Goal: Find specific page/section: Find specific page/section

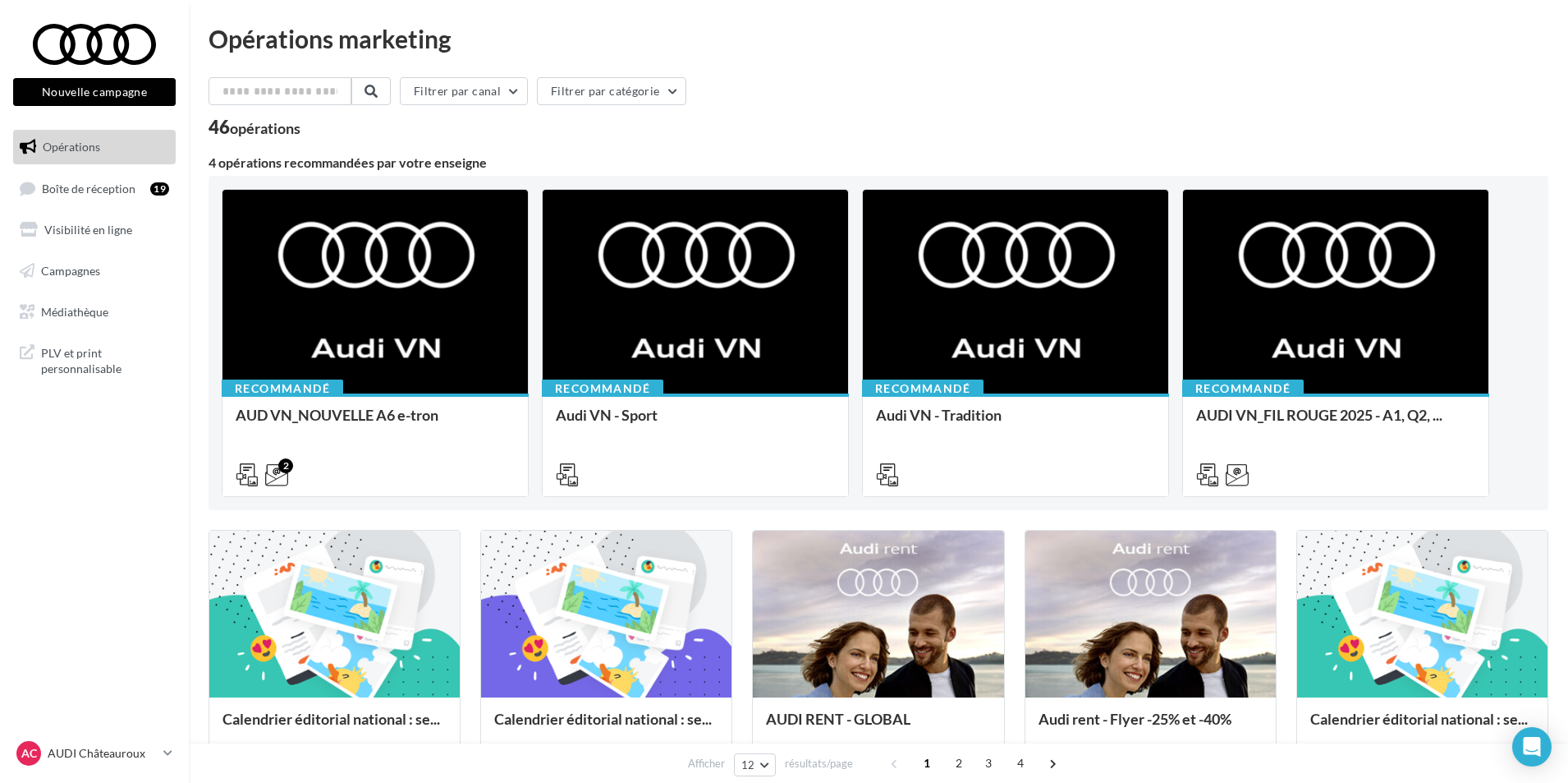
scroll to position [411, 0]
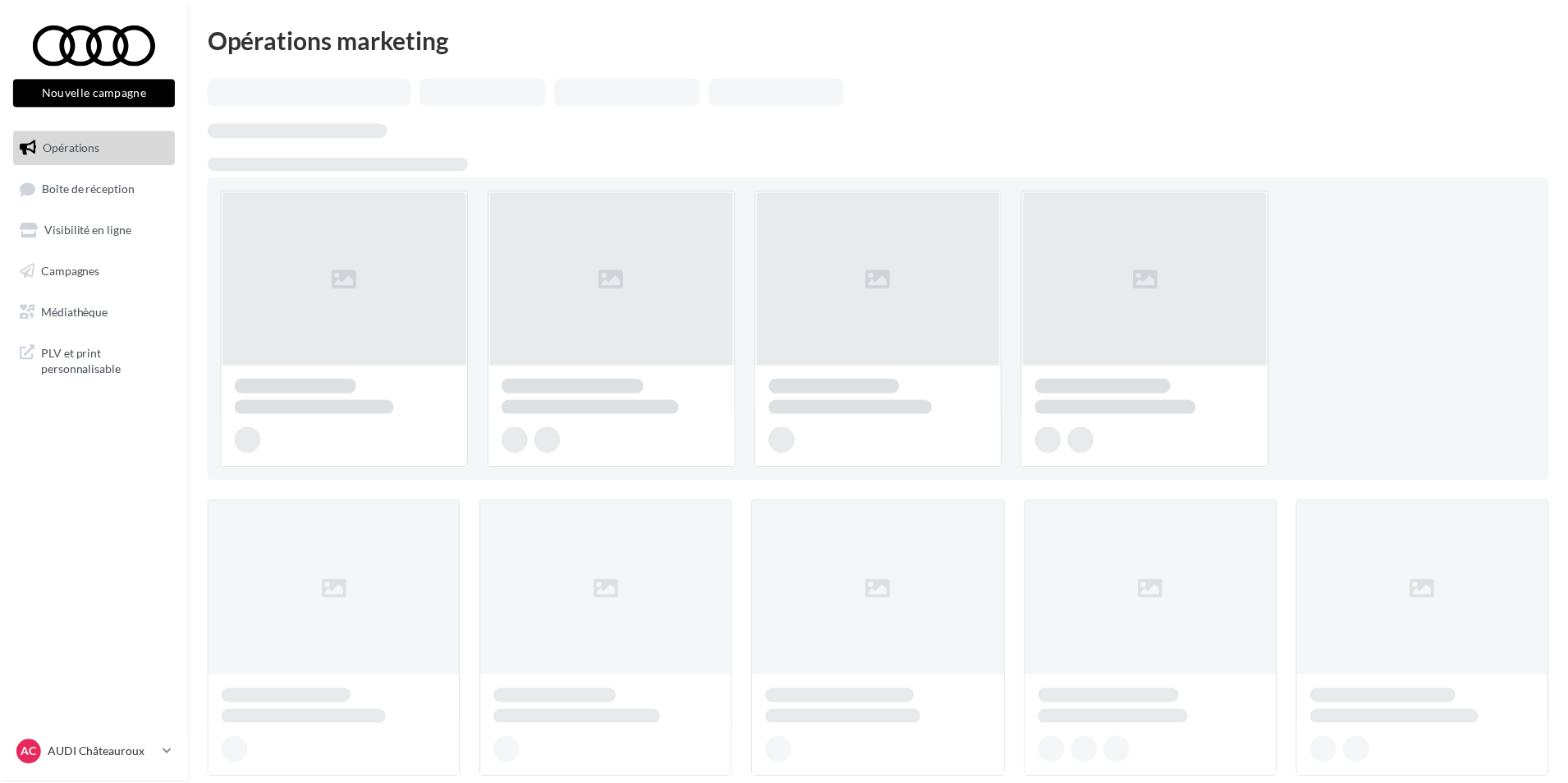
scroll to position [411, 0]
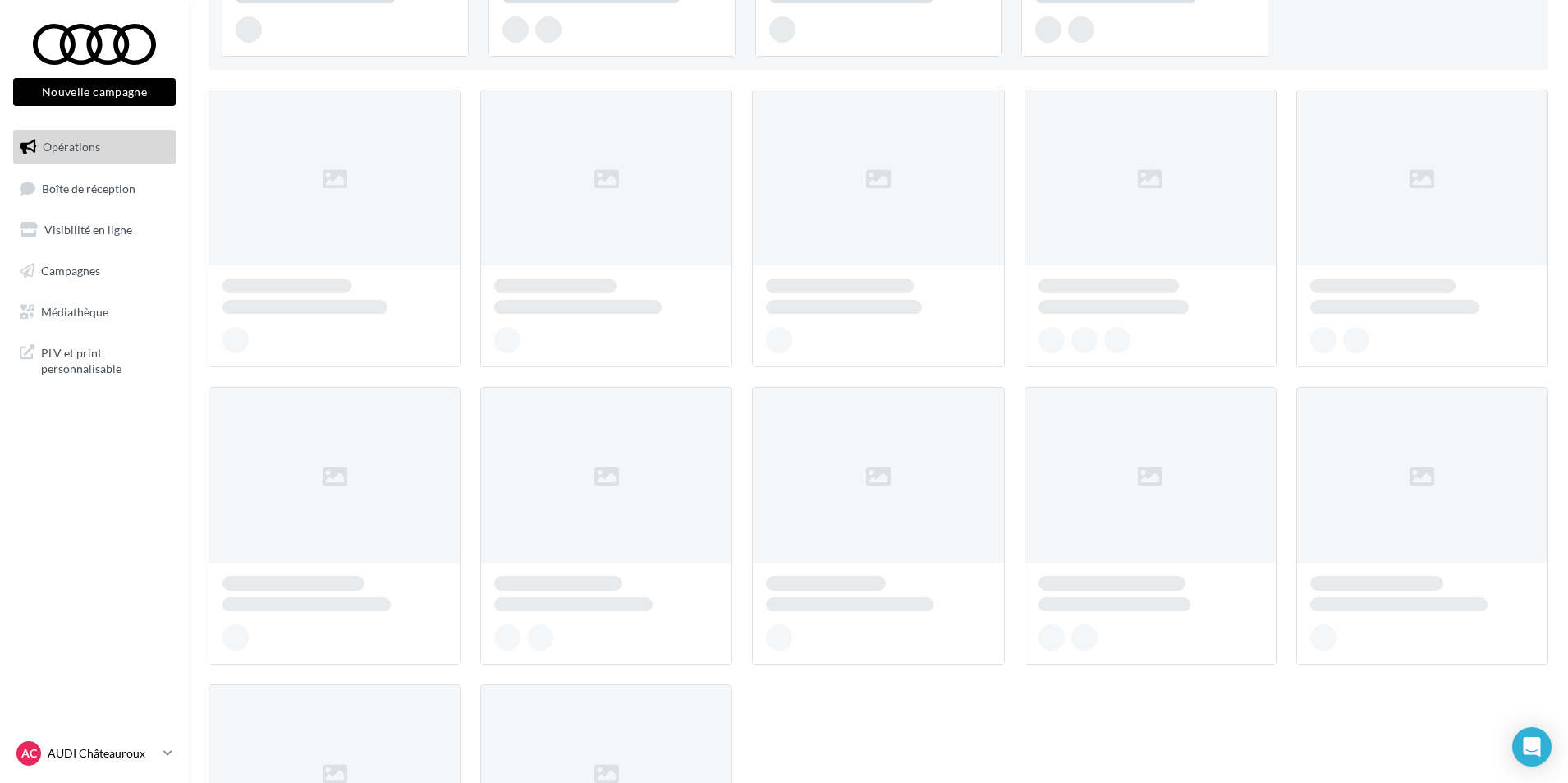
click at [124, 746] on p "AUDI Châteauroux" at bounding box center [102, 753] width 109 height 16
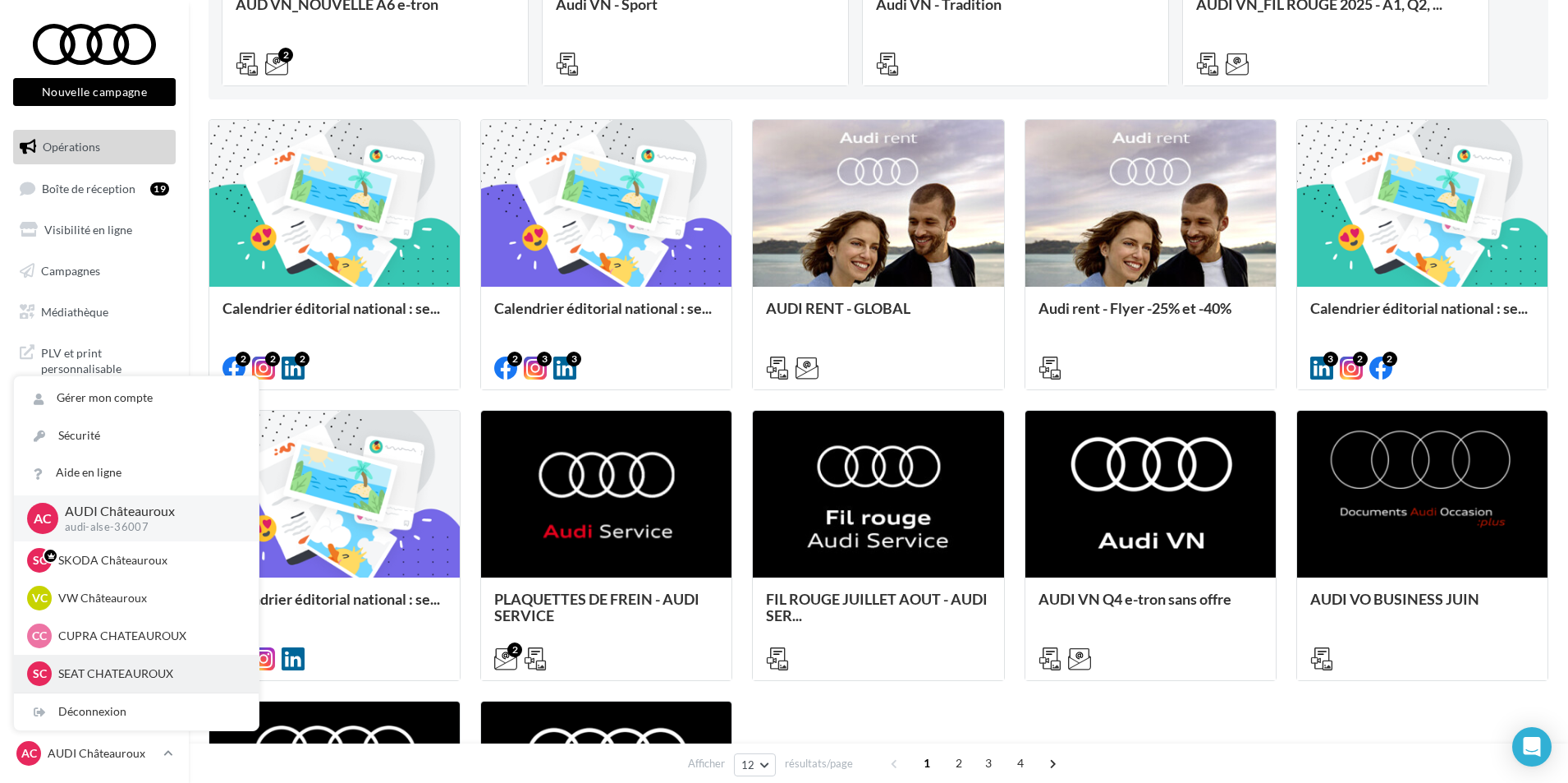
click at [145, 666] on p "SEAT CHATEAUROUX" at bounding box center [148, 673] width 180 height 16
